Goal: Use online tool/utility: Use online tool/utility

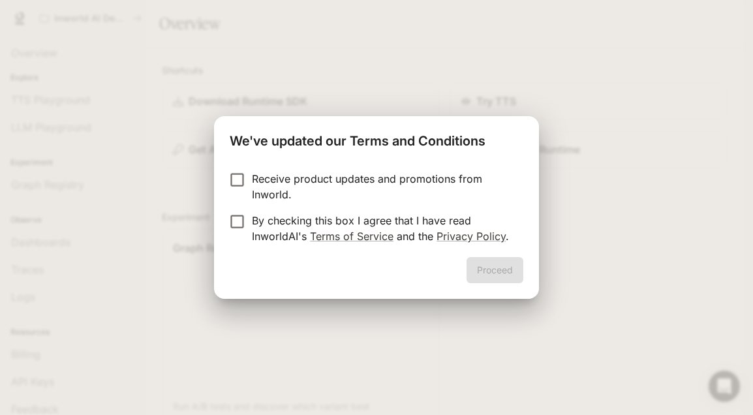
click at [488, 270] on div "Proceed" at bounding box center [376, 278] width 325 height 42
click at [494, 269] on button "Proceed" at bounding box center [495, 270] width 57 height 26
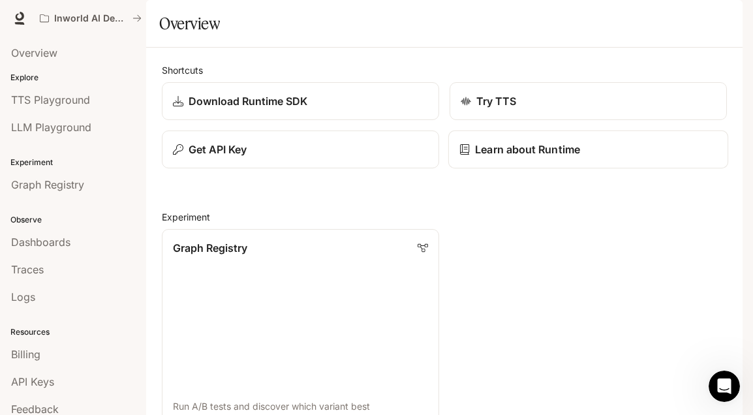
click at [527, 157] on p "Learn about Runtime" at bounding box center [527, 150] width 105 height 16
click at [50, 241] on span "Dashboards" at bounding box center [40, 242] width 59 height 16
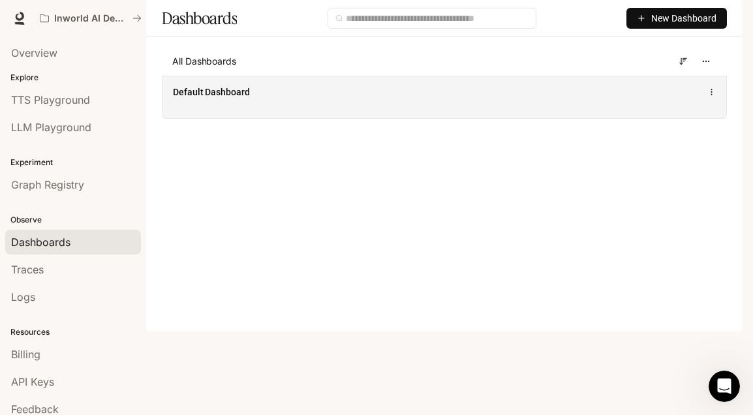
click at [221, 99] on span "Default Dashboard" at bounding box center [211, 92] width 77 height 13
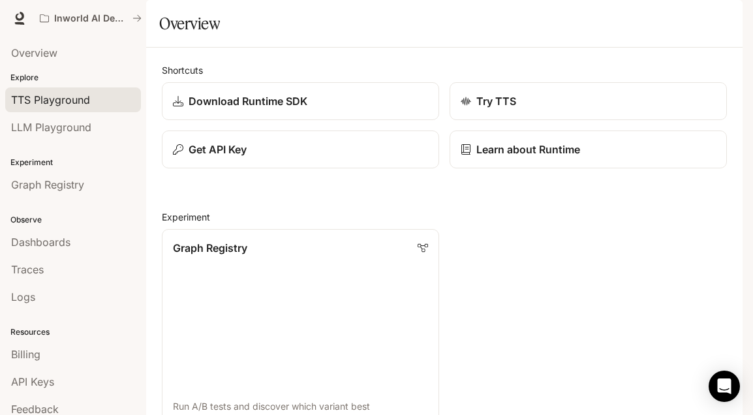
click at [40, 97] on span "TTS Playground" at bounding box center [50, 100] width 79 height 16
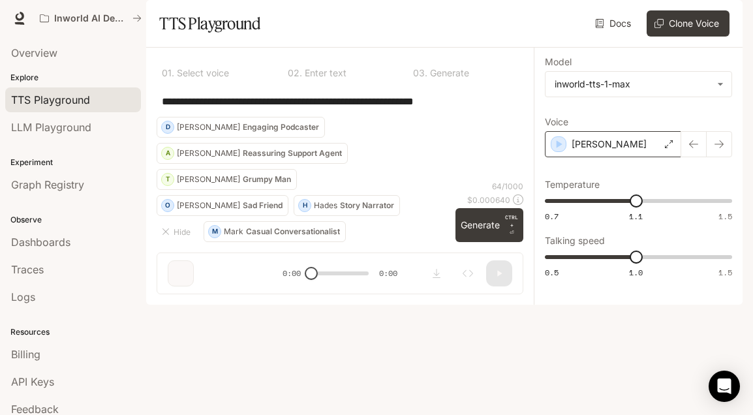
click at [664, 157] on div "Dennis" at bounding box center [613, 144] width 136 height 26
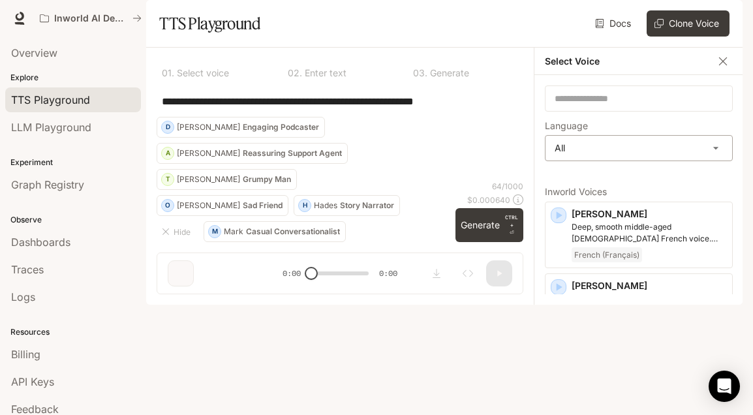
click at [711, 181] on body "**********" at bounding box center [376, 207] width 753 height 415
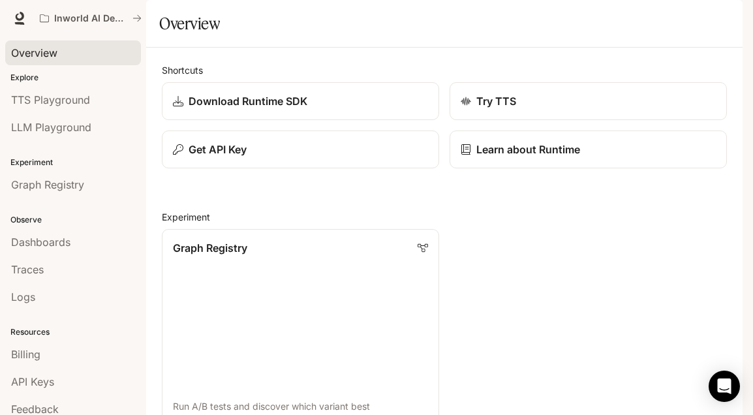
click at [34, 59] on span "Overview" at bounding box center [34, 53] width 46 height 16
click at [37, 51] on span "Overview" at bounding box center [34, 53] width 46 height 16
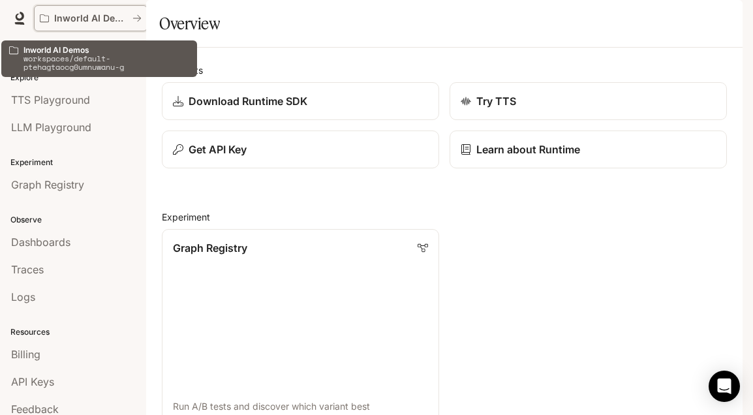
click at [62, 20] on p "Inworld AI Demos" at bounding box center [90, 18] width 73 height 11
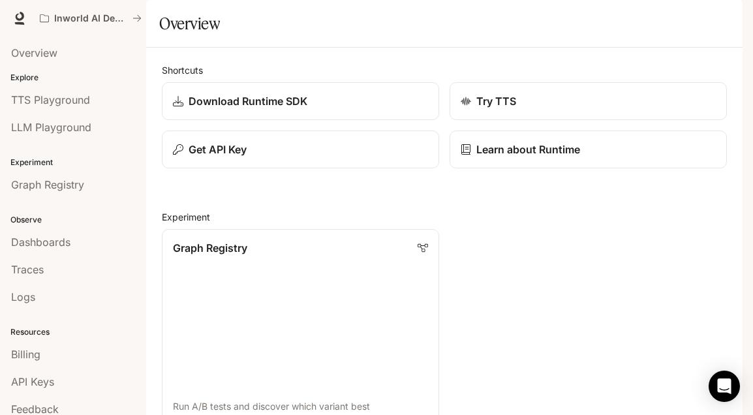
scroll to position [830, 0]
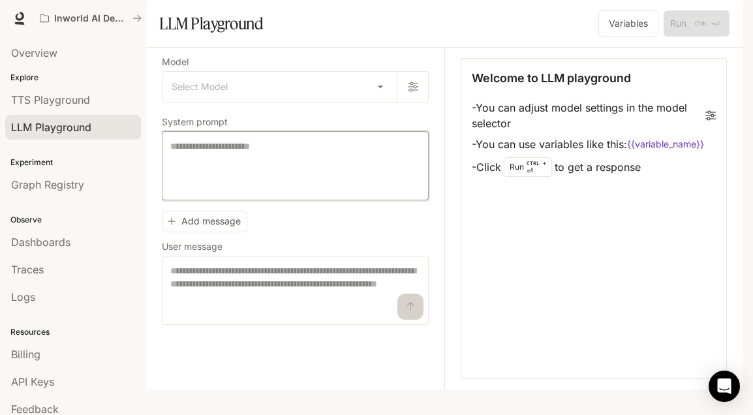
click at [201, 187] on textarea at bounding box center [295, 166] width 250 height 52
type textarea "*"
type textarea "**********"
click at [377, 127] on body "**********" at bounding box center [376, 207] width 753 height 415
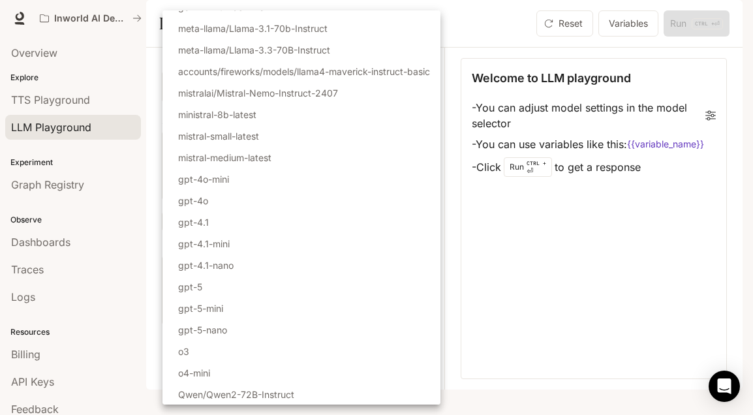
scroll to position [144, 0]
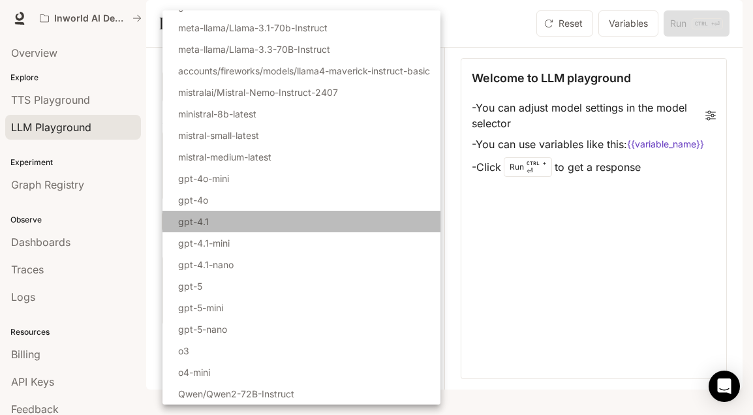
click at [181, 225] on p "gpt-4.1" at bounding box center [193, 222] width 31 height 14
type input "*******"
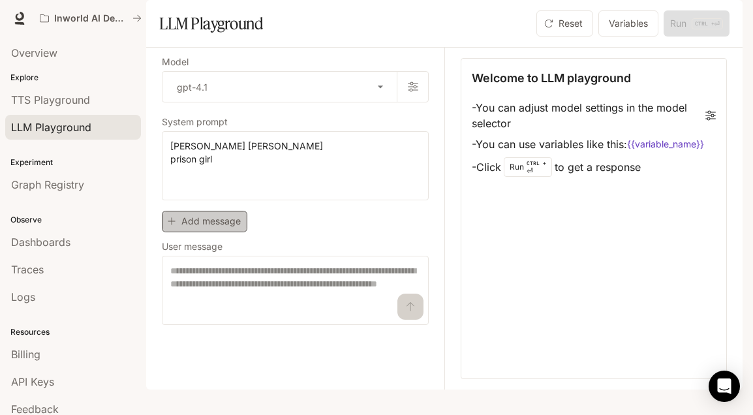
click at [195, 232] on button "Add message" at bounding box center [205, 222] width 86 height 22
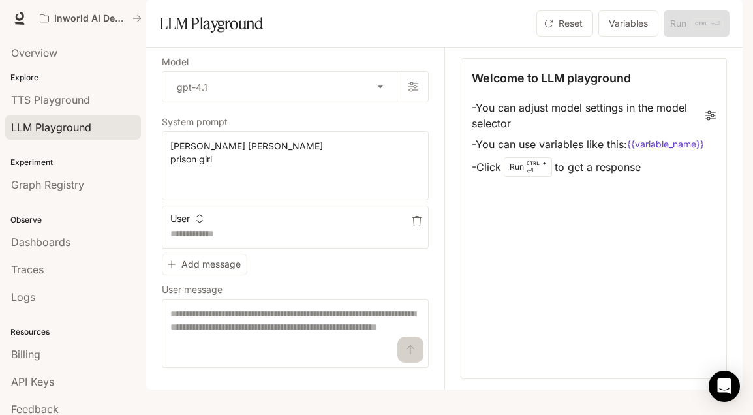
click at [202, 223] on icon "button" at bounding box center [199, 218] width 9 height 9
click at [198, 281] on li "User" at bounding box center [202, 278] width 65 height 23
click at [484, 180] on li "- Click Run CTRL + ⏎ to get a response" at bounding box center [594, 167] width 244 height 25
click at [569, 180] on li "- Click Run CTRL + ⏎ to get a response" at bounding box center [594, 167] width 244 height 25
click at [233, 192] on textarea "**********" at bounding box center [295, 166] width 250 height 52
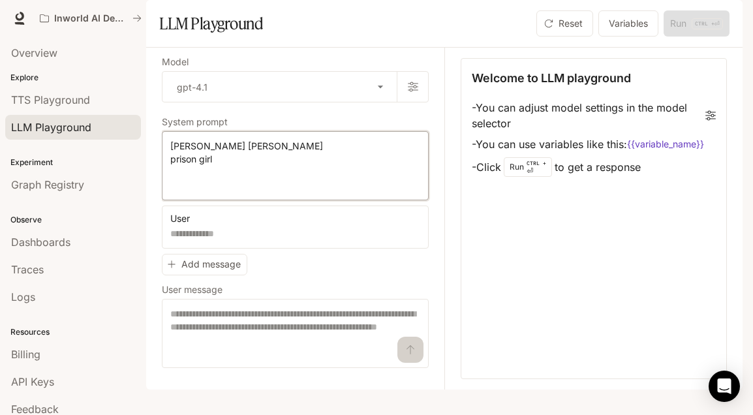
scroll to position [8, 0]
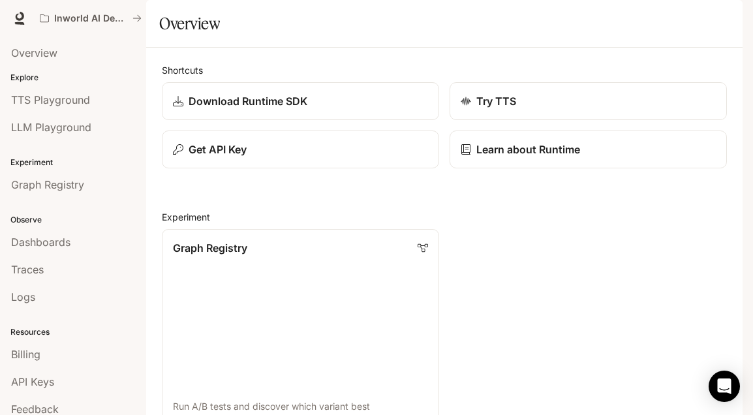
click at [22, 76] on p "Explore" at bounding box center [73, 78] width 146 height 12
click at [30, 56] on span "Overview" at bounding box center [34, 53] width 46 height 16
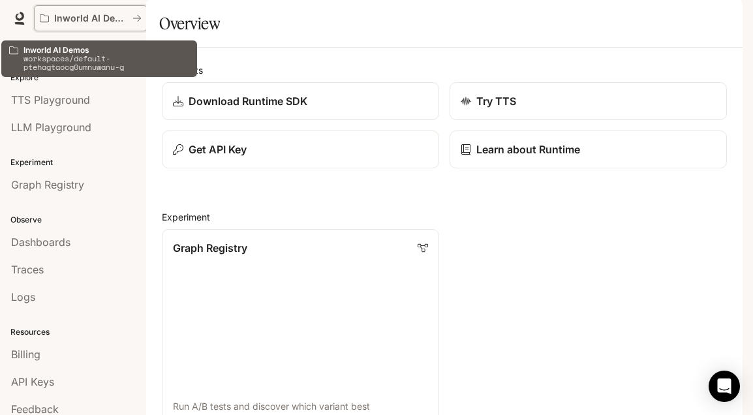
click at [82, 22] on p "Inworld AI Demos" at bounding box center [90, 18] width 73 height 11
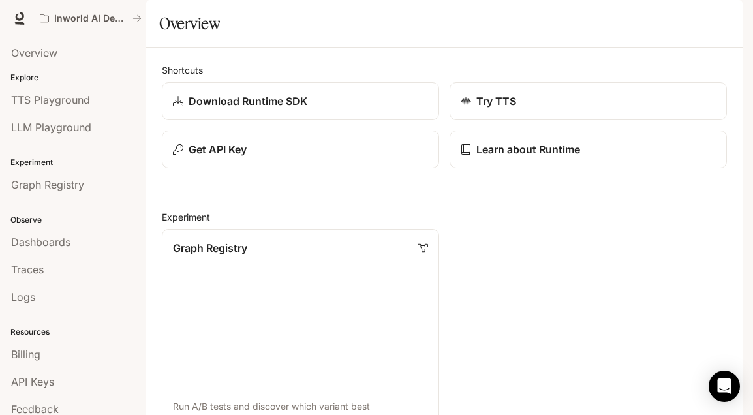
click at [668, 20] on span "Documentation" at bounding box center [664, 18] width 65 height 16
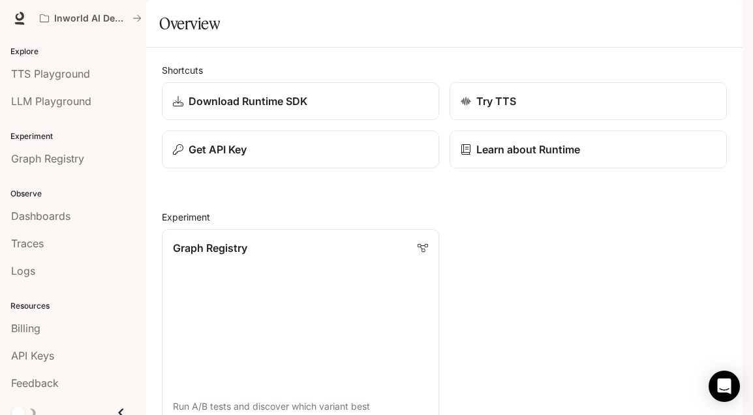
scroll to position [30, 0]
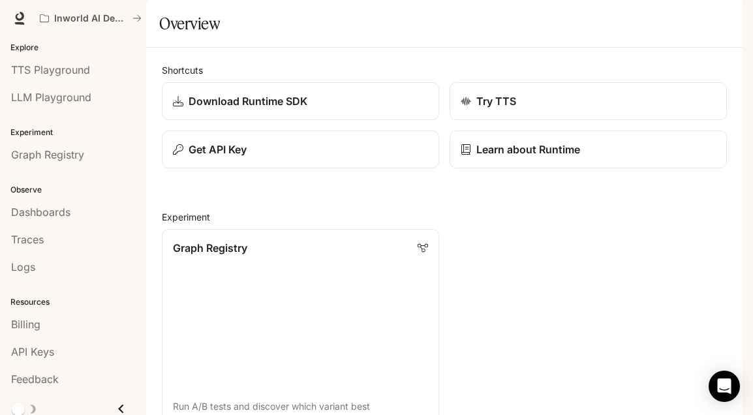
drag, startPoint x: 146, startPoint y: 352, endPoint x: 148, endPoint y: 370, distance: 17.7
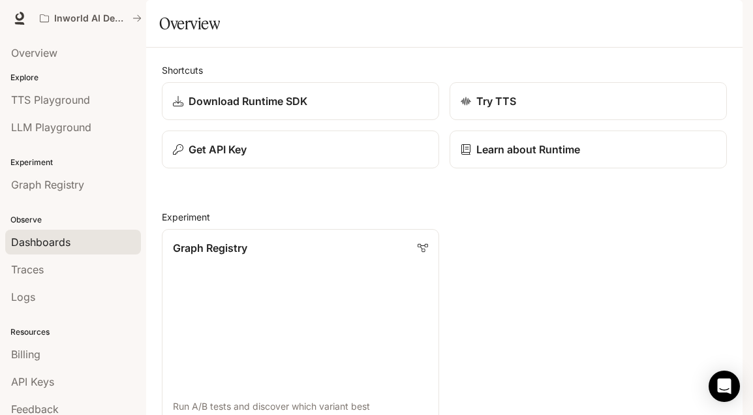
click at [25, 247] on span "Dashboards" at bounding box center [40, 242] width 59 height 16
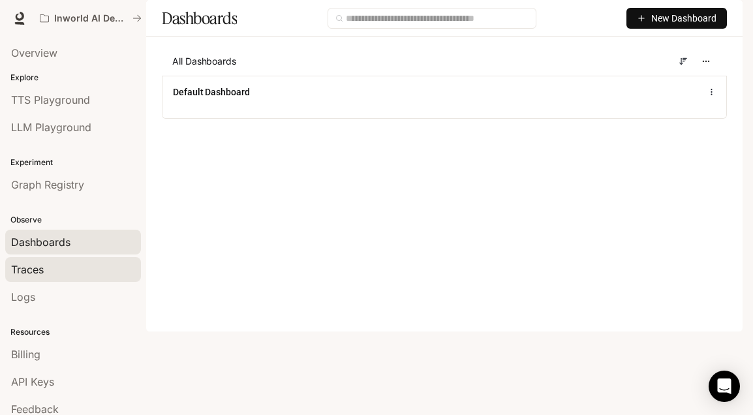
click at [22, 272] on span "Traces" at bounding box center [27, 270] width 33 height 16
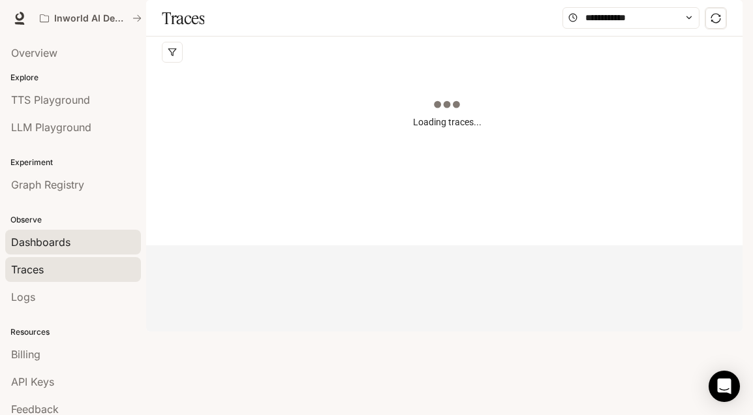
click at [53, 242] on span "Dashboards" at bounding box center [40, 242] width 59 height 16
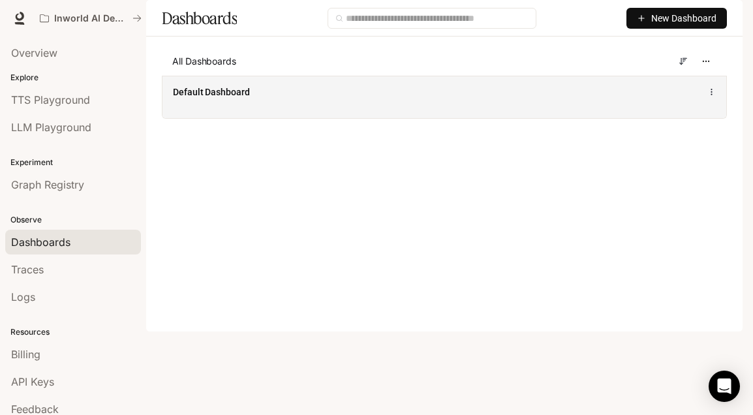
click at [224, 99] on span "Default Dashboard" at bounding box center [211, 92] width 77 height 13
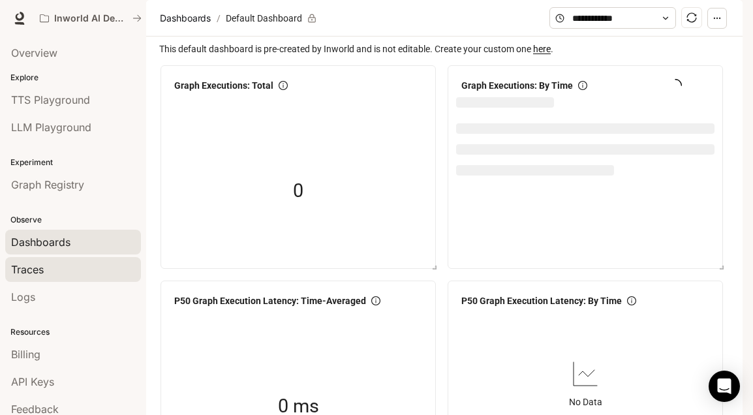
click at [23, 268] on span "Traces" at bounding box center [27, 270] width 33 height 16
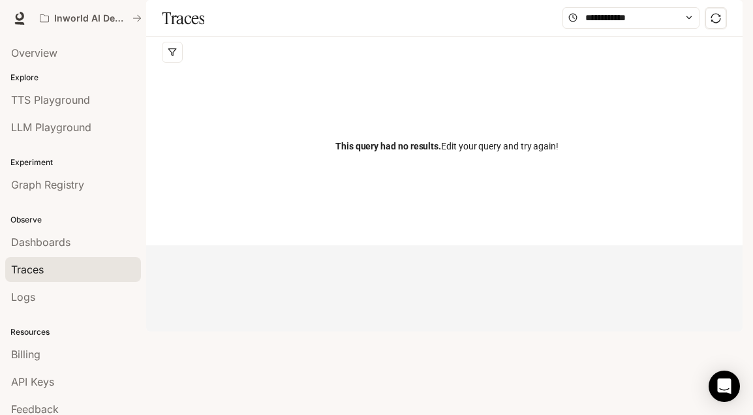
click at [15, 334] on p "Resources" at bounding box center [73, 332] width 146 height 12
click at [22, 302] on span "Logs" at bounding box center [23, 297] width 24 height 16
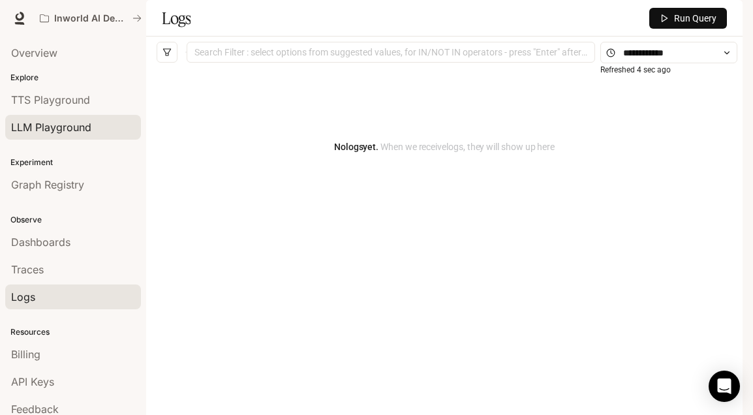
click at [62, 133] on span "LLM Playground" at bounding box center [51, 127] width 80 height 16
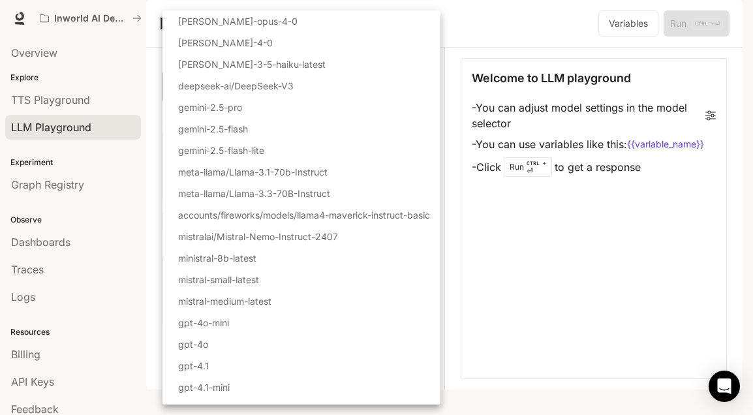
click at [379, 120] on body "Skip to main content Inworld AI Demos Runtime Runtime Documentation Documentati…" at bounding box center [376, 207] width 753 height 415
click at [475, 267] on div at bounding box center [376, 207] width 753 height 415
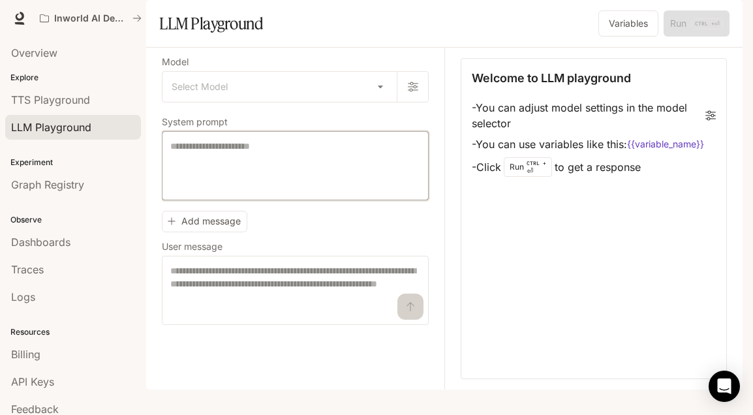
click at [226, 187] on textarea at bounding box center [295, 166] width 250 height 52
type textarea "********"
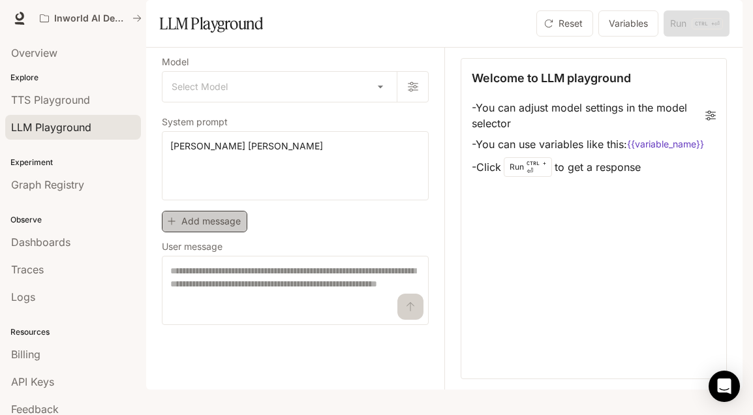
click at [199, 232] on button "Add message" at bounding box center [205, 222] width 86 height 22
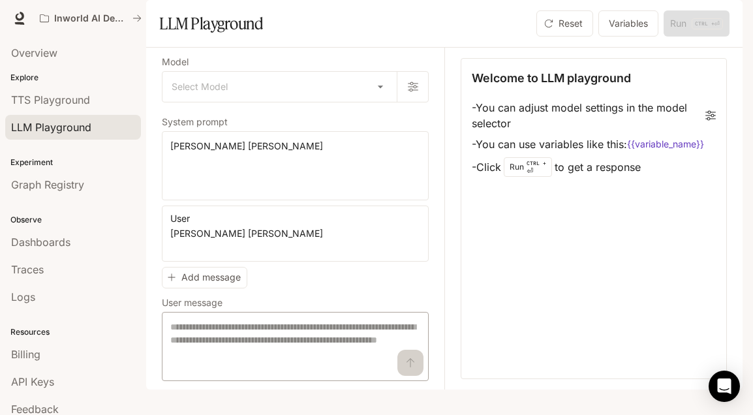
type textarea "********"
click at [194, 358] on textarea at bounding box center [295, 347] width 250 height 52
click at [185, 307] on p "User message" at bounding box center [192, 302] width 61 height 9
click at [193, 289] on button "Add message" at bounding box center [205, 278] width 86 height 22
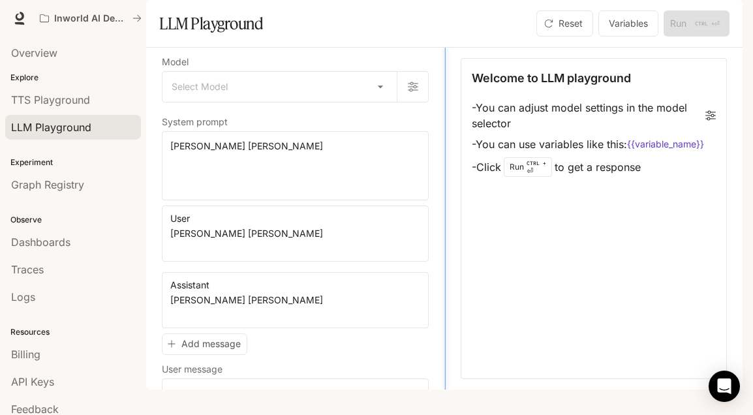
type textarea "********"
drag, startPoint x: 440, startPoint y: 300, endPoint x: 436, endPoint y: 371, distance: 71.3
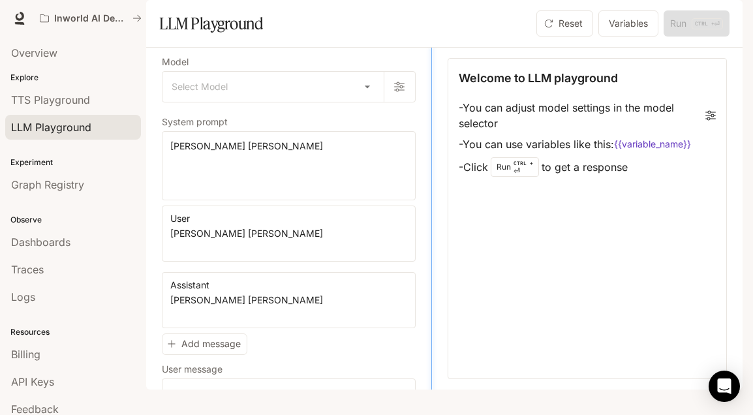
drag, startPoint x: 436, startPoint y: 313, endPoint x: 427, endPoint y: 337, distance: 25.8
click at [631, 37] on button "Variables" at bounding box center [629, 23] width 60 height 26
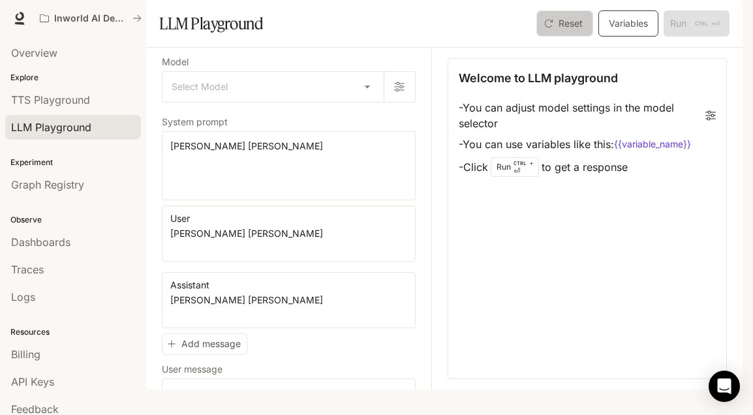
click at [569, 37] on button "Reset" at bounding box center [565, 23] width 57 height 26
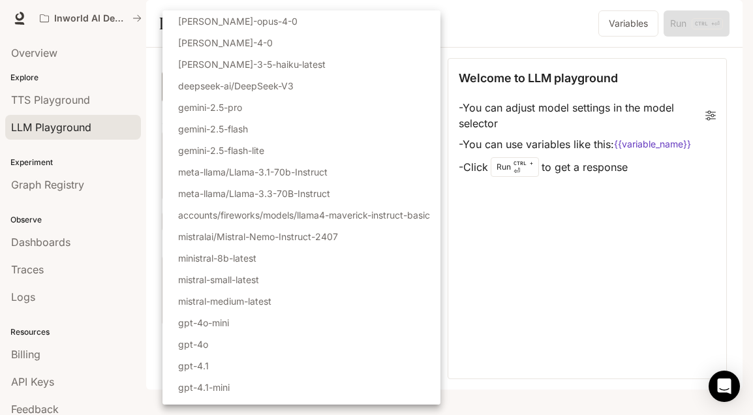
click at [370, 128] on body "Skip to main content Inworld AI Demos Runtime Runtime Documentation Documentati…" at bounding box center [376, 207] width 753 height 415
click at [477, 247] on div at bounding box center [376, 207] width 753 height 415
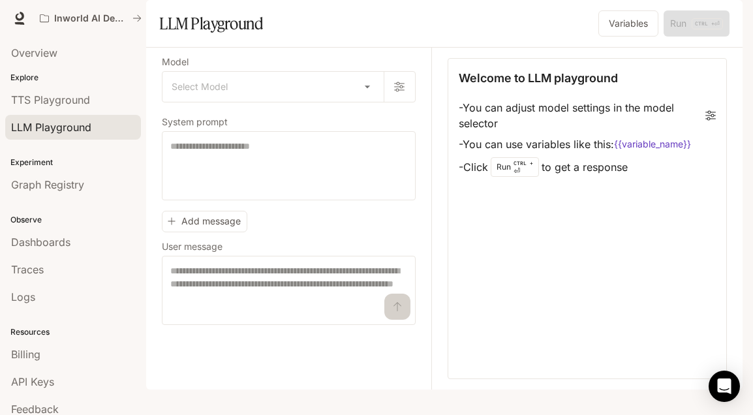
click at [44, 166] on p "Experiment" at bounding box center [73, 163] width 146 height 12
click at [40, 161] on p "Experiment" at bounding box center [73, 163] width 146 height 12
click at [23, 358] on span "Billing" at bounding box center [25, 355] width 29 height 16
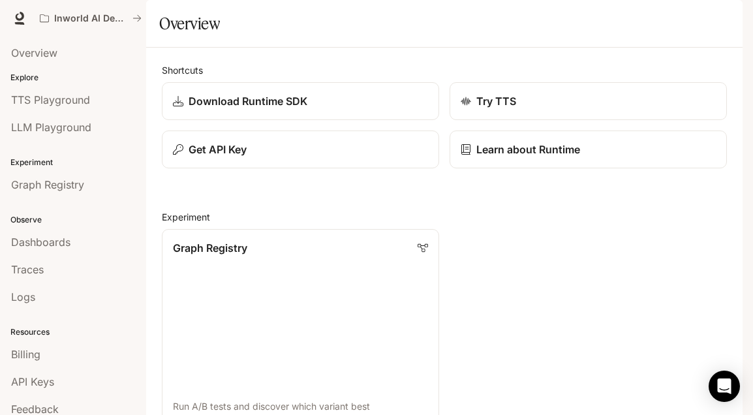
scroll to position [586, 0]
click at [725, 383] on icon "Open Intercom Messenger" at bounding box center [724, 386] width 15 height 17
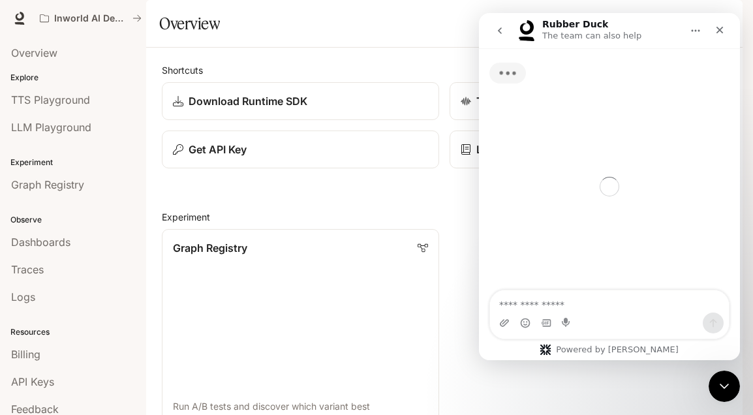
scroll to position [0, 0]
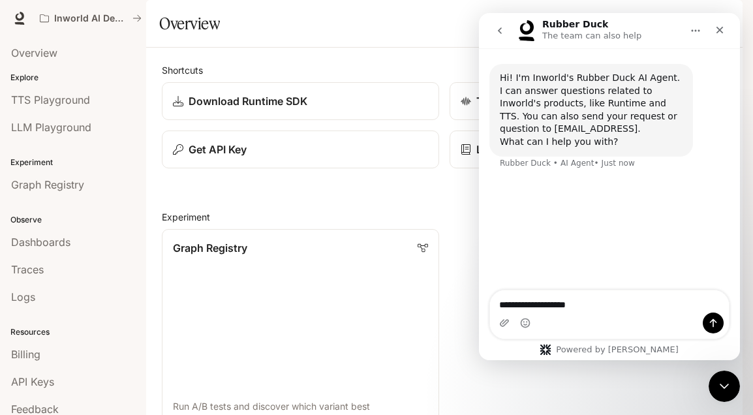
type textarea "**********"
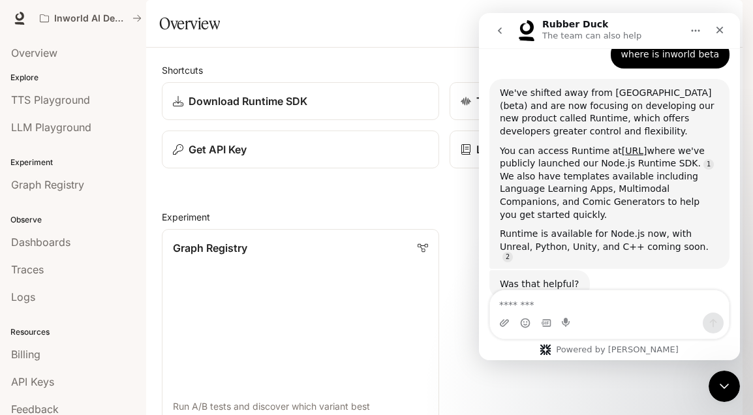
scroll to position [149, 0]
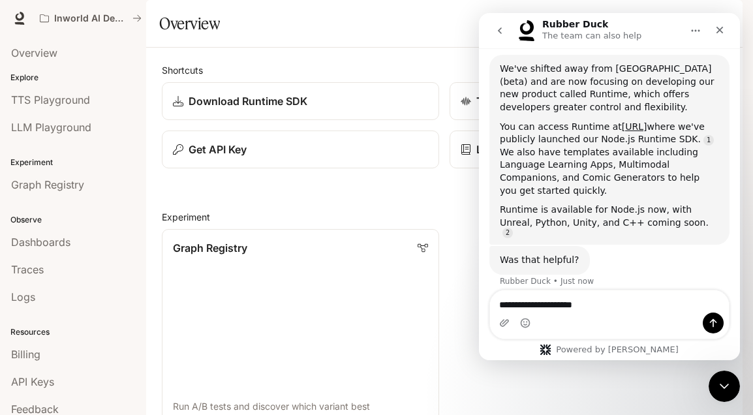
type textarea "**********"
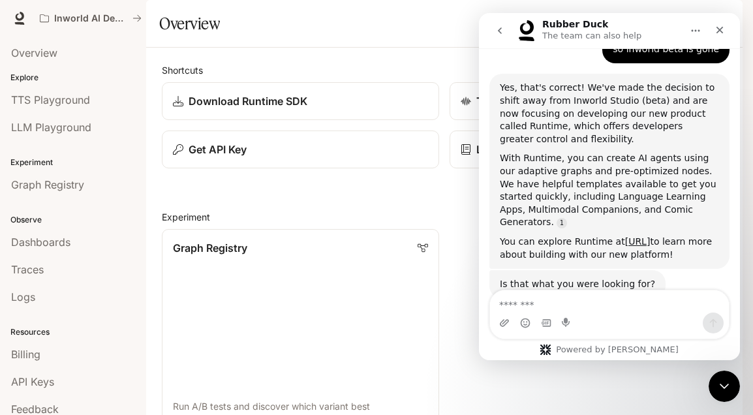
scroll to position [423, 0]
